Goal: Information Seeking & Learning: Understand process/instructions

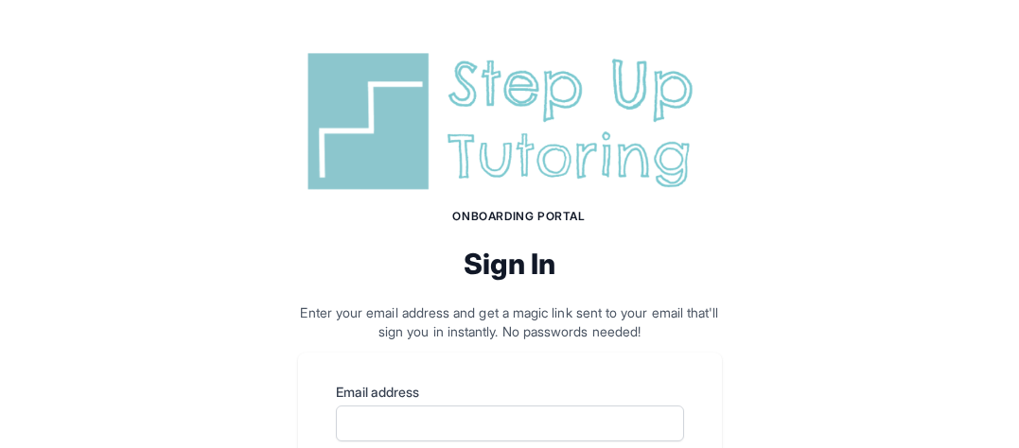
scroll to position [226, 0]
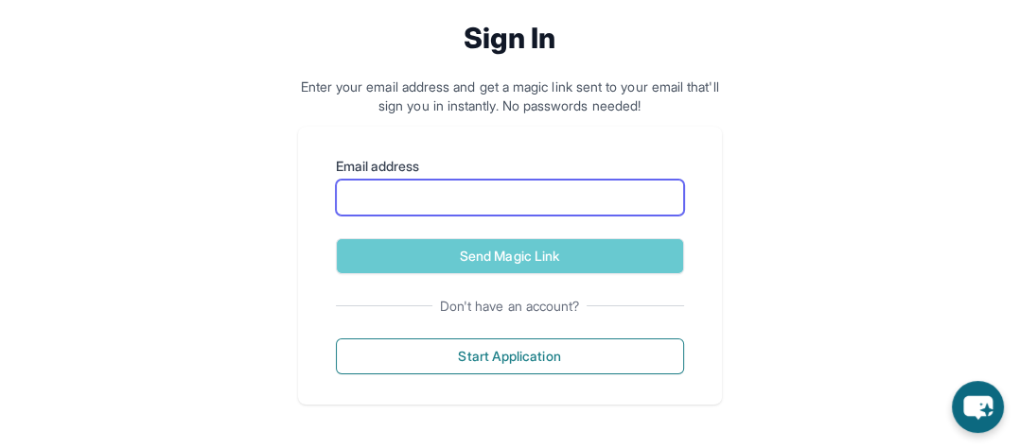
click at [513, 197] on input "Email address" at bounding box center [510, 198] width 348 height 36
type input "**********"
click at [336, 238] on button "Send Magic Link" at bounding box center [510, 256] width 348 height 36
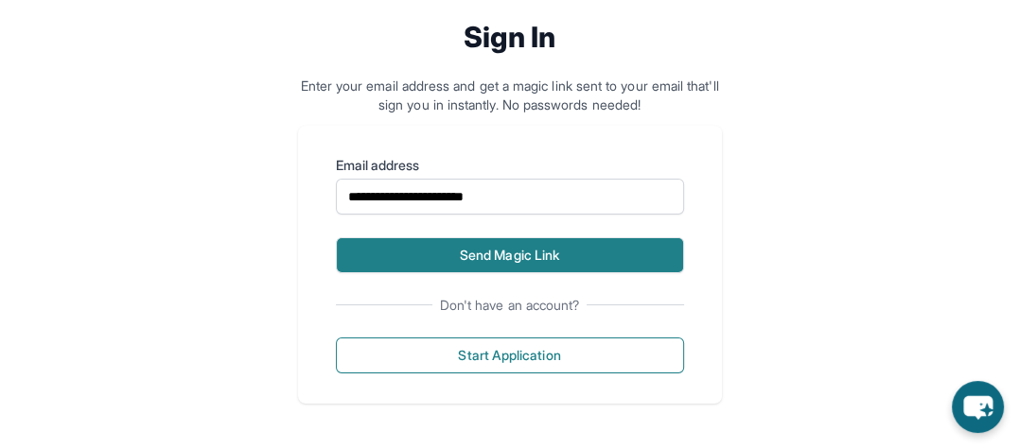
click at [520, 247] on button "Send Magic Link" at bounding box center [510, 255] width 348 height 36
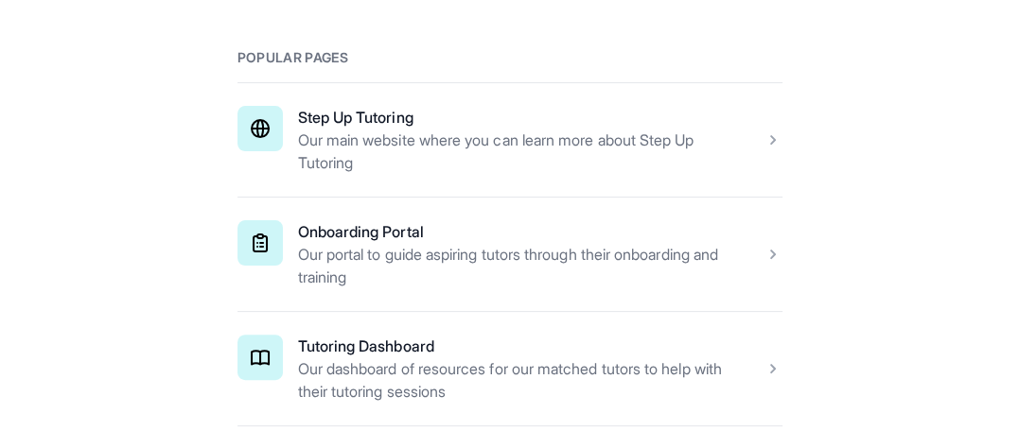
scroll to position [362, 0]
click at [394, 226] on span at bounding box center [509, 256] width 545 height 114
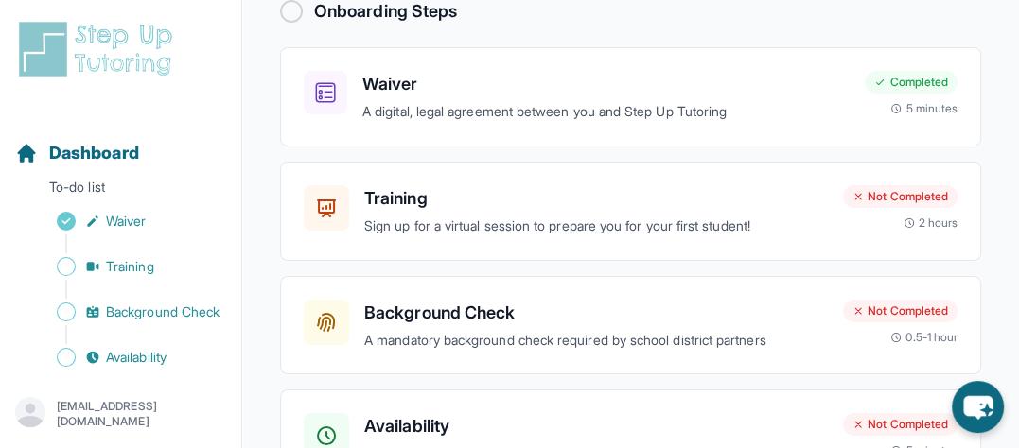
scroll to position [160, 0]
click at [593, 209] on h3 "Training" at bounding box center [596, 199] width 464 height 26
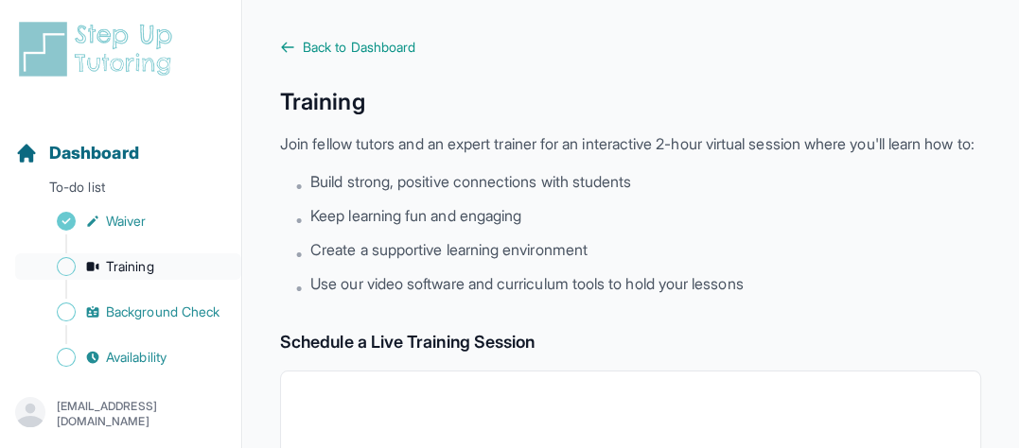
click at [65, 272] on span "Sidebar" at bounding box center [66, 266] width 19 height 19
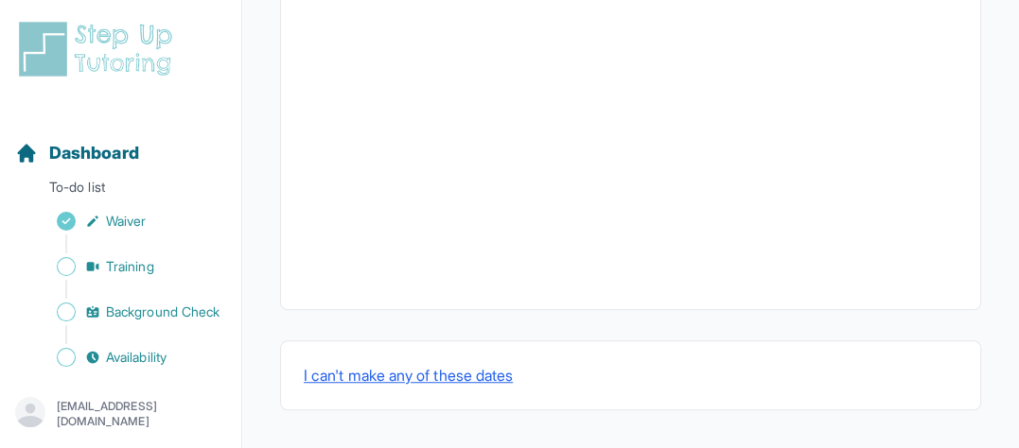
scroll to position [904, 0]
click at [455, 377] on button "I can't make any of these dates" at bounding box center [408, 375] width 209 height 23
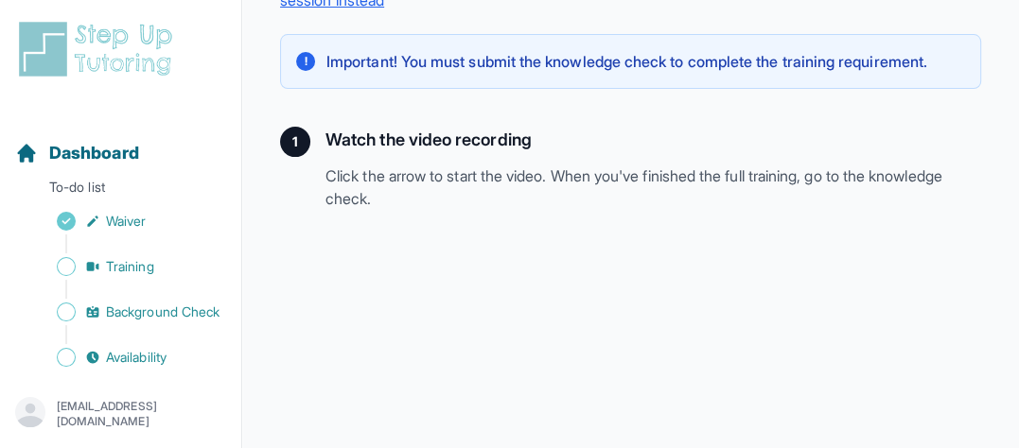
scroll to position [184, 0]
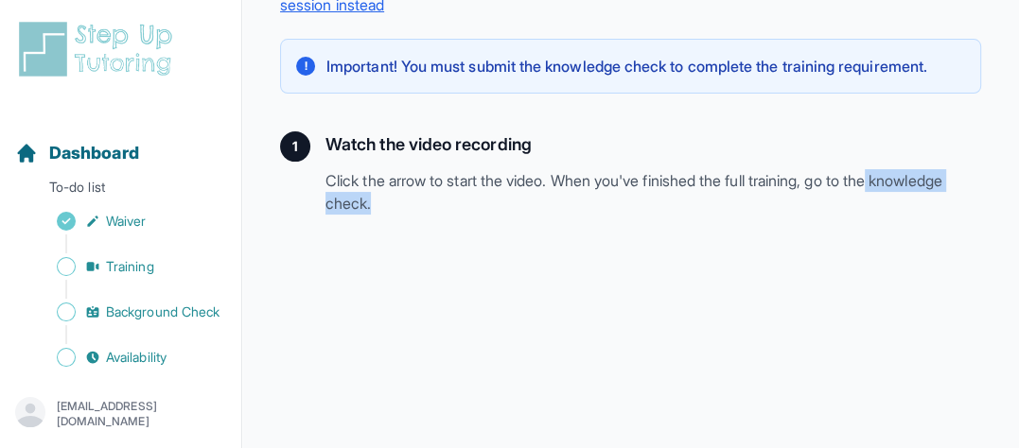
drag, startPoint x: 1017, startPoint y: 182, endPoint x: 1017, endPoint y: 210, distance: 28.4
click at [1017, 210] on main "Back to Training Tutoring 101 If you can't find a live training session that wo…" at bounding box center [630, 325] width 777 height 1018
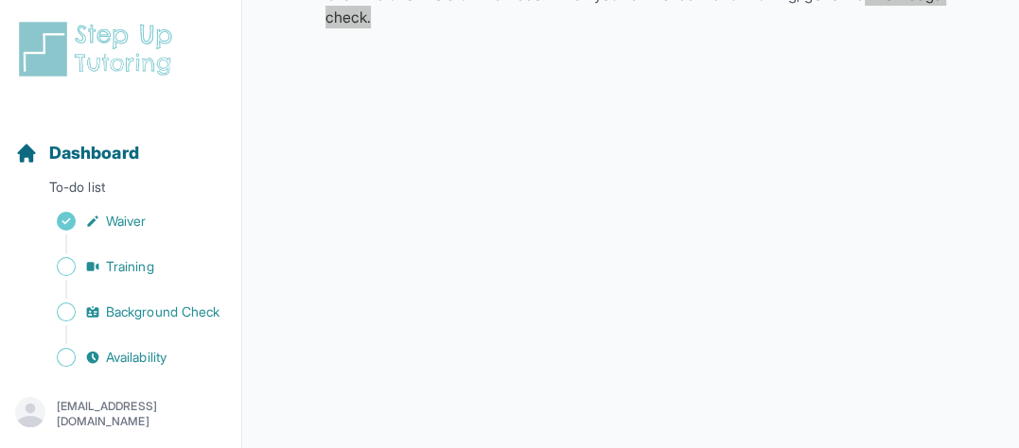
scroll to position [375, 0]
